Goal: Task Accomplishment & Management: Manage account settings

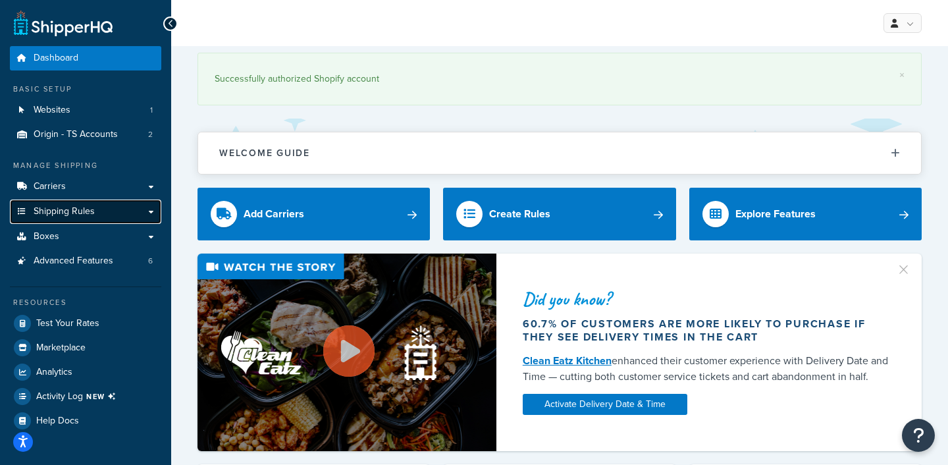
click at [74, 218] on link "Shipping Rules" at bounding box center [85, 212] width 151 height 24
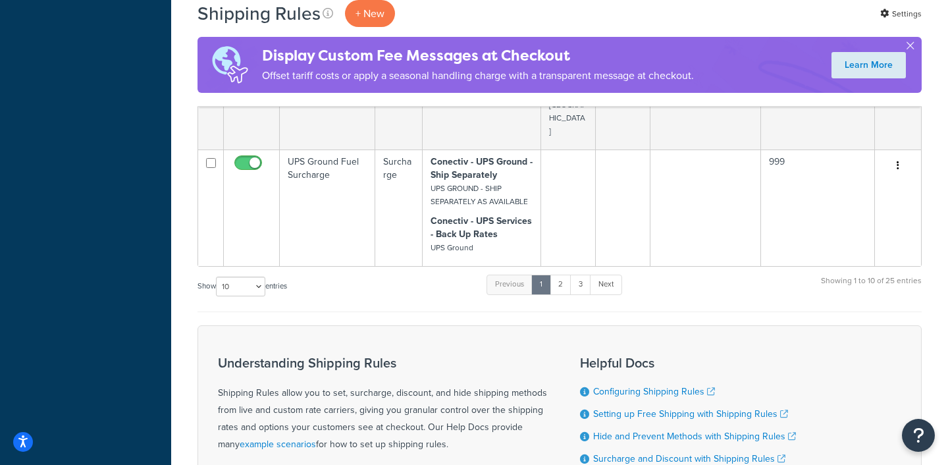
scroll to position [2402, 0]
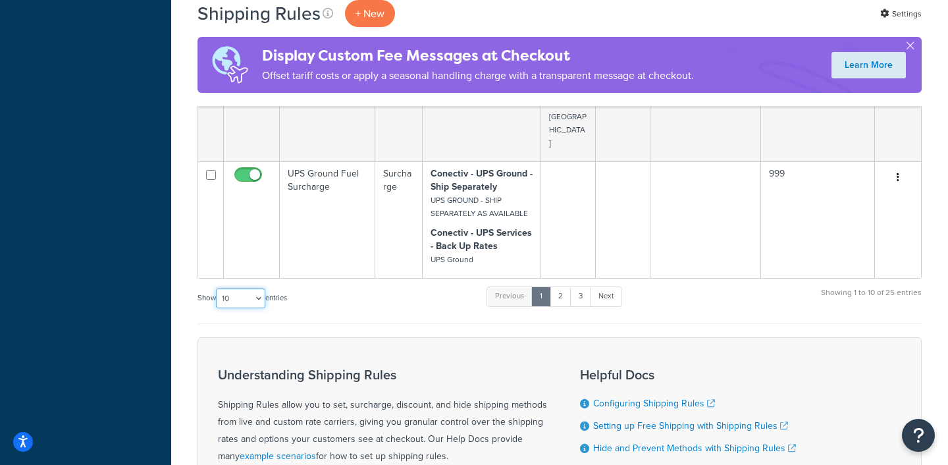
click at [245, 288] on select "10 15 25 50 100 1000" at bounding box center [240, 298] width 49 height 20
select select "100"
click at [217, 288] on select "10 15 25 50 100 1000" at bounding box center [240, 298] width 49 height 20
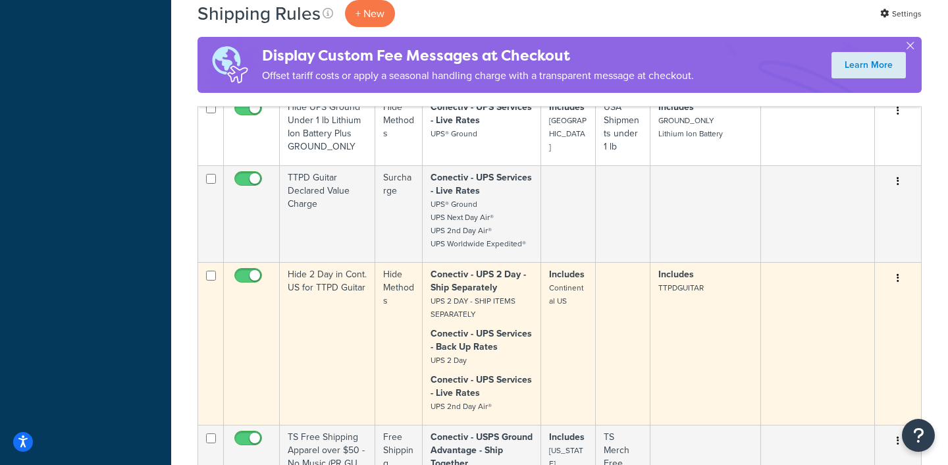
scroll to position [3309, 0]
click at [459, 356] on small "UPS 2 Day" at bounding box center [449, 362] width 36 height 12
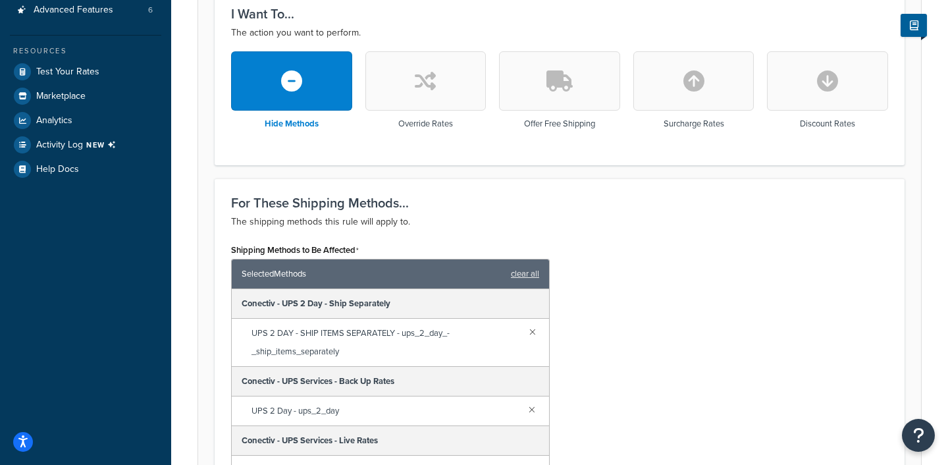
scroll to position [354, 0]
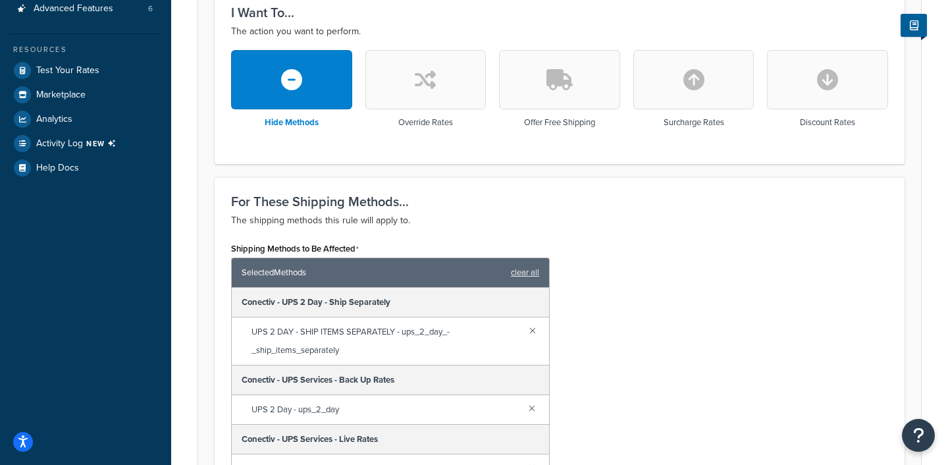
click at [694, 91] on button "button" at bounding box center [694, 79] width 121 height 59
select select "CART"
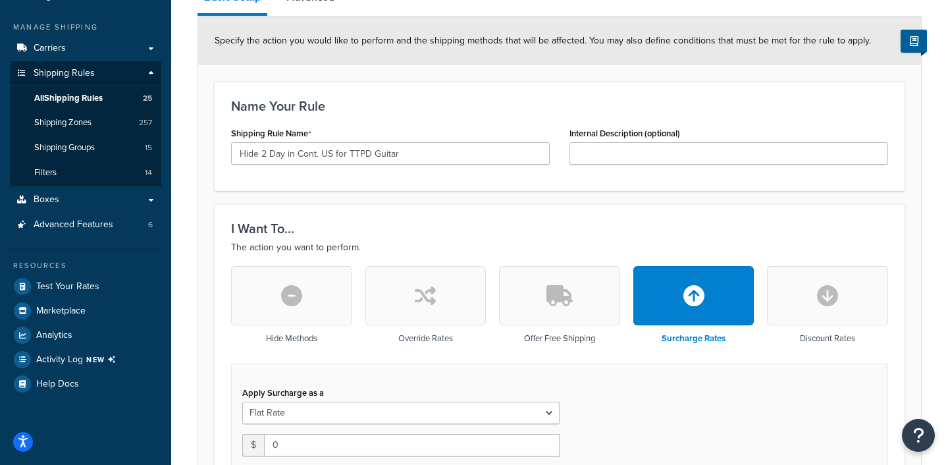
scroll to position [161, 0]
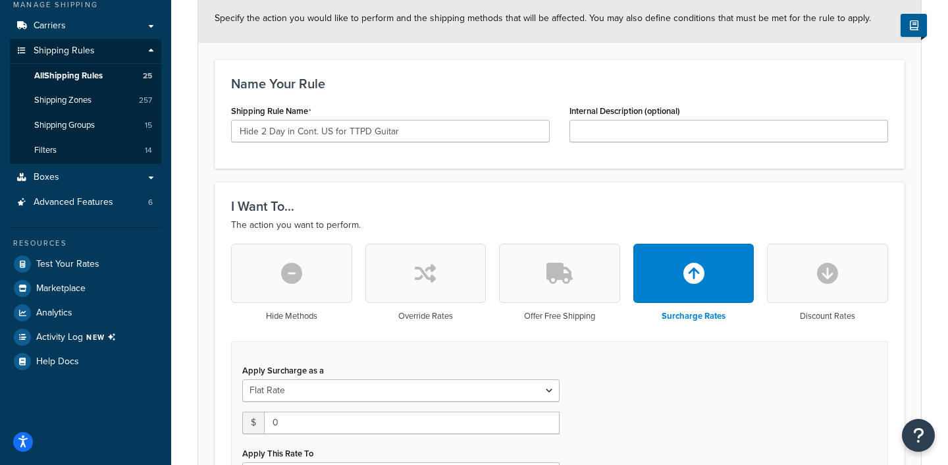
click at [315, 295] on button "button" at bounding box center [291, 273] width 121 height 59
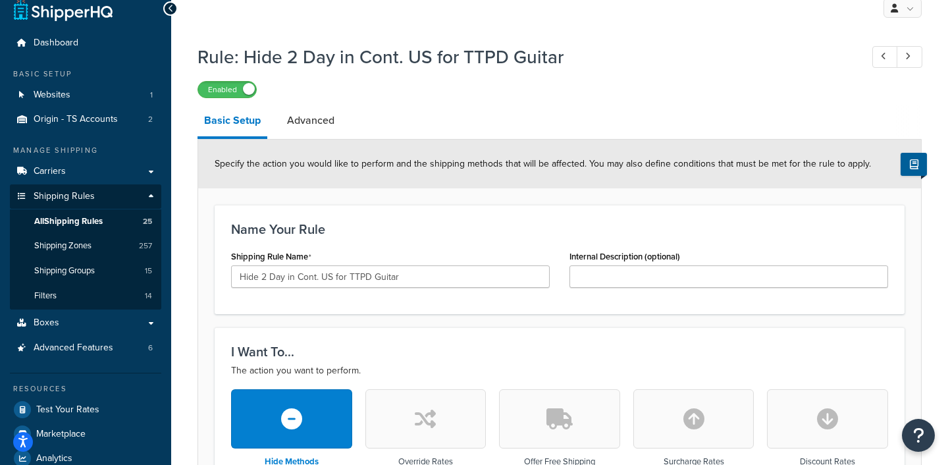
scroll to position [0, 0]
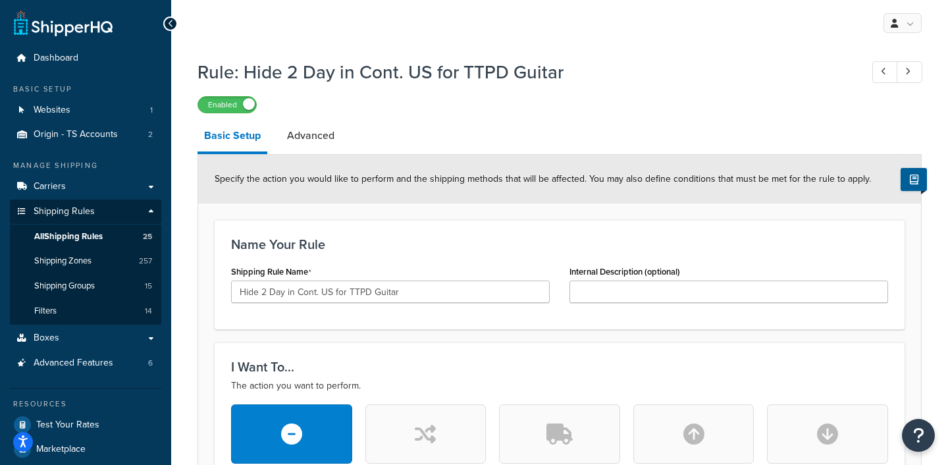
click at [169, 24] on icon at bounding box center [171, 23] width 6 height 9
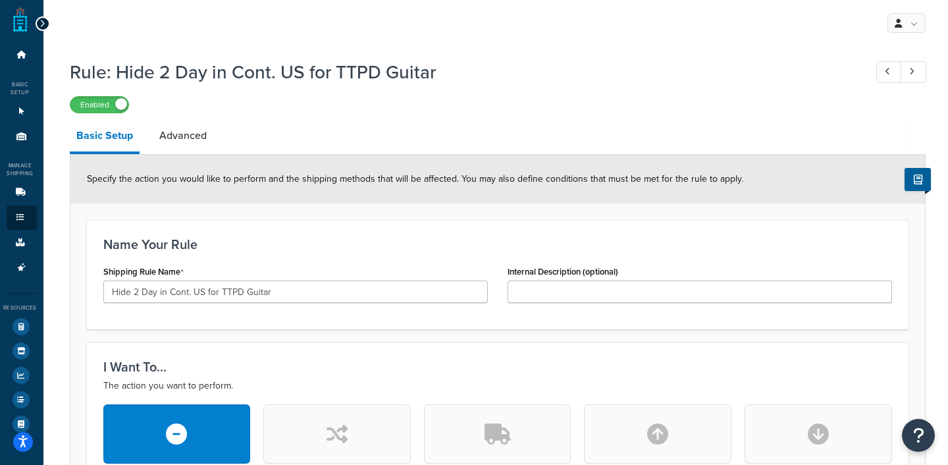
click at [40, 22] on icon at bounding box center [43, 23] width 6 height 9
